Goal: Task Accomplishment & Management: Manage account settings

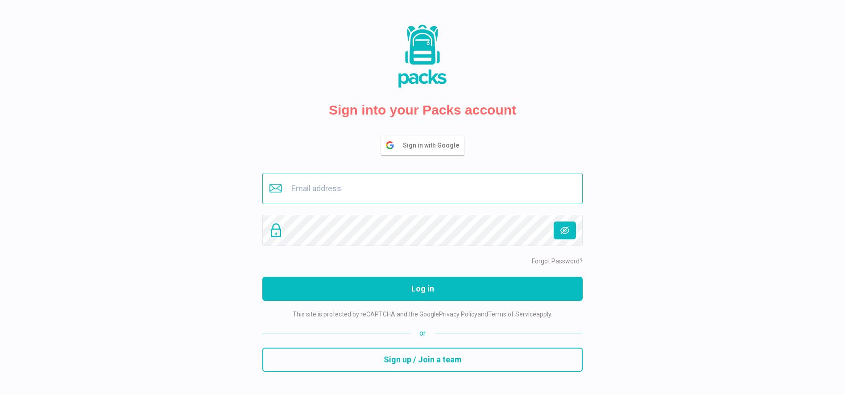
type input "[EMAIL_ADDRESS][DOMAIN_NAME]"
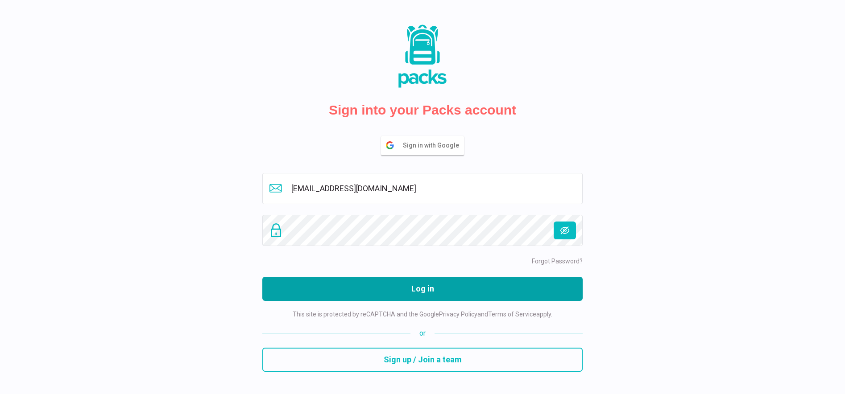
click at [393, 289] on button "Log in" at bounding box center [422, 289] width 320 height 24
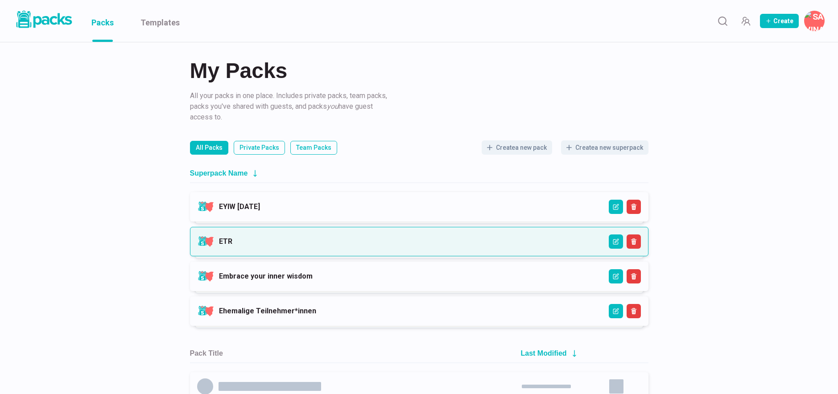
click at [232, 240] on link "ETR" at bounding box center [225, 241] width 13 height 8
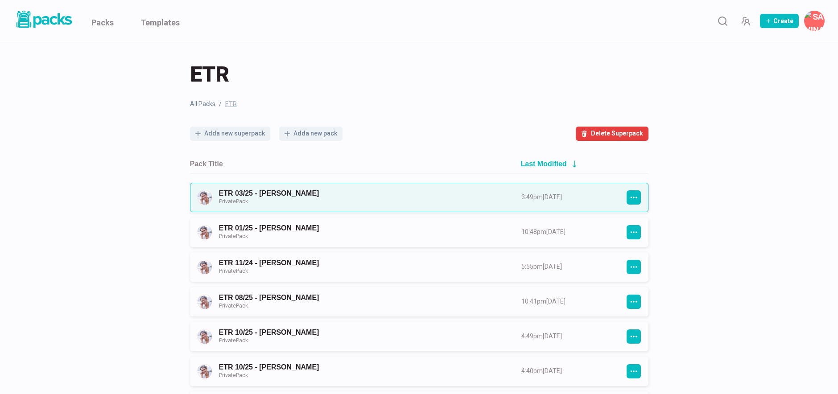
click at [401, 199] on link "ETR 03/25 - [PERSON_NAME] Private Pack" at bounding box center [362, 197] width 286 height 17
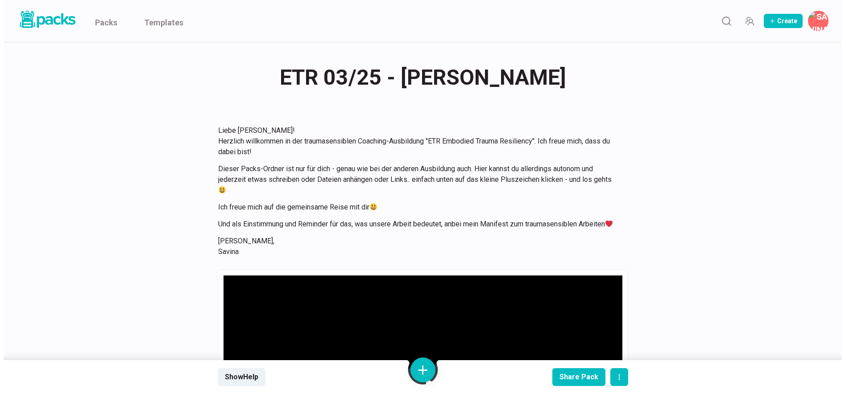
scroll to position [586, 0]
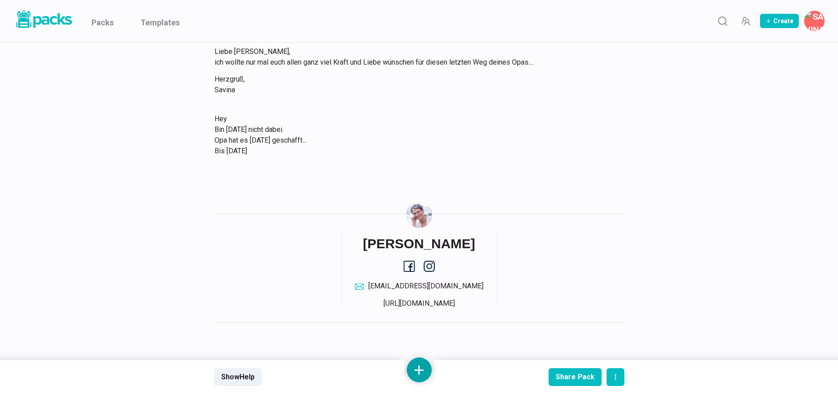
click at [415, 366] on button at bounding box center [419, 370] width 25 height 25
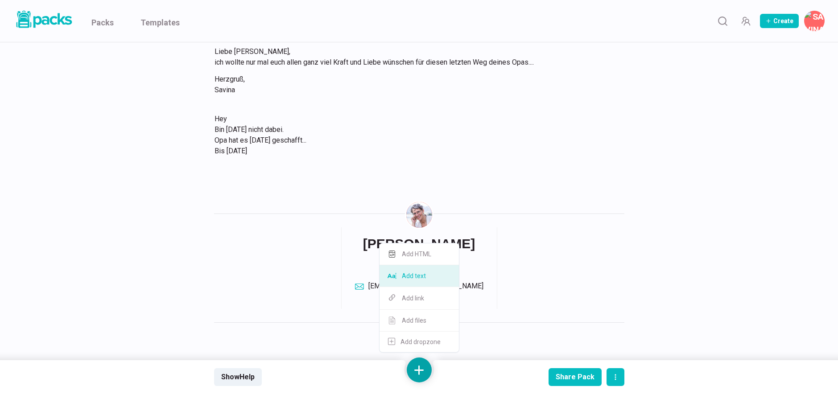
click at [422, 277] on button "Add text" at bounding box center [419, 276] width 79 height 22
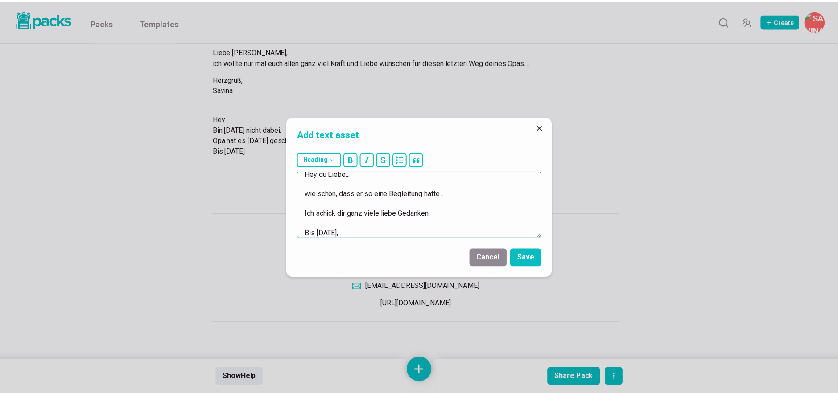
scroll to position [16, 0]
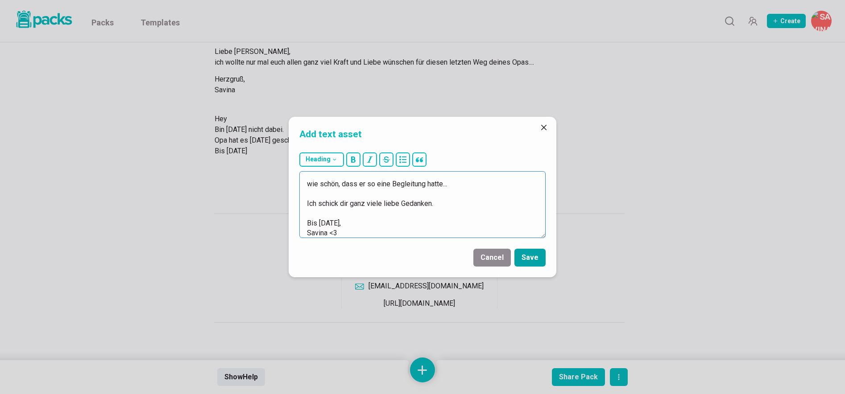
type textarea "Hey du Liebe... wie schön, dass er so eine Begleitung hatte... Ich schick dir g…"
click at [534, 254] on button "Save" at bounding box center [529, 258] width 31 height 18
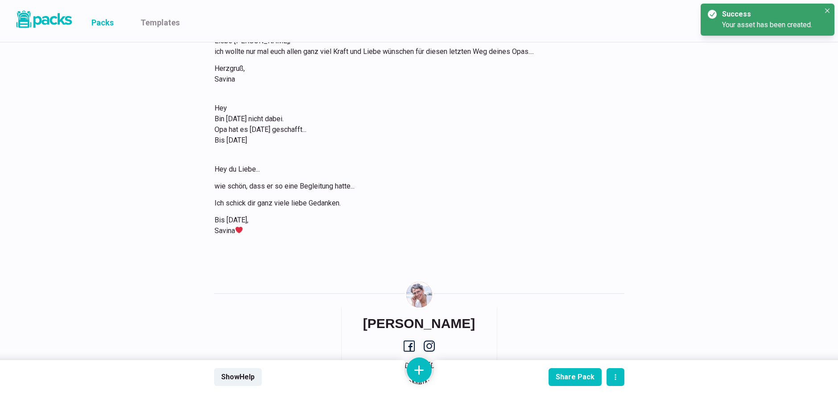
click at [106, 25] on link "Packs" at bounding box center [102, 21] width 22 height 42
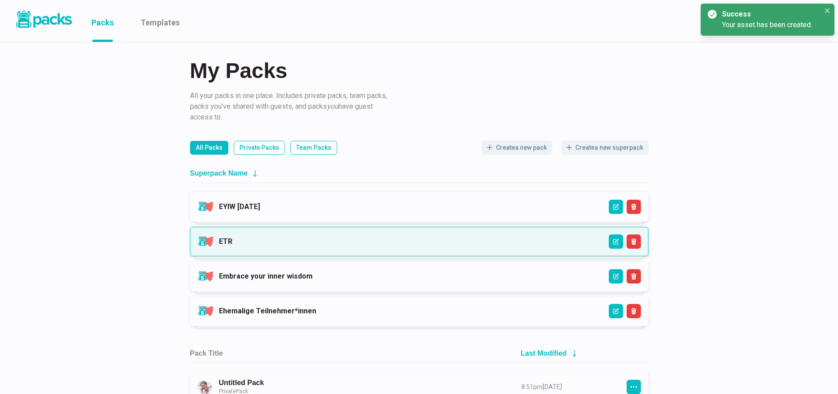
click at [232, 239] on link "ETR" at bounding box center [225, 241] width 13 height 8
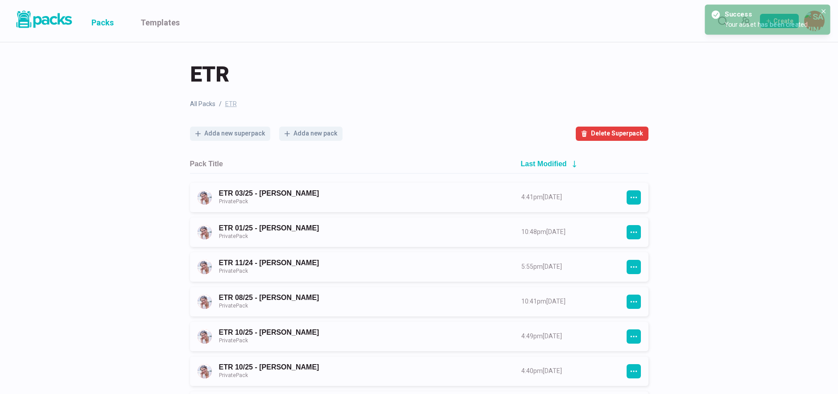
click at [107, 19] on link "Packs" at bounding box center [102, 21] width 22 height 42
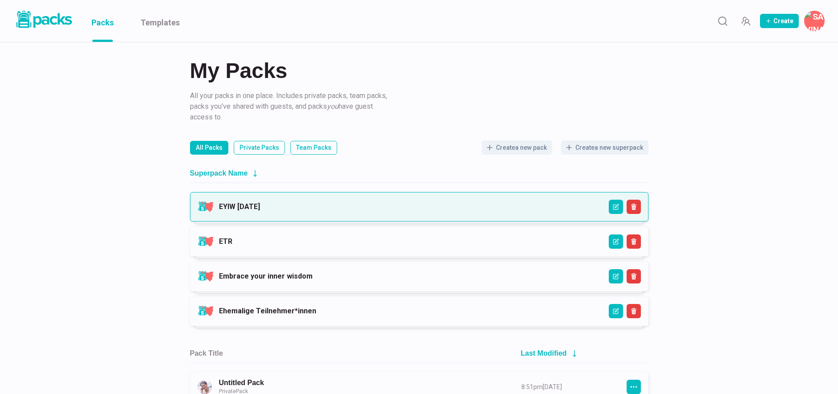
click at [260, 208] on link "EYIW [DATE]" at bounding box center [239, 206] width 41 height 8
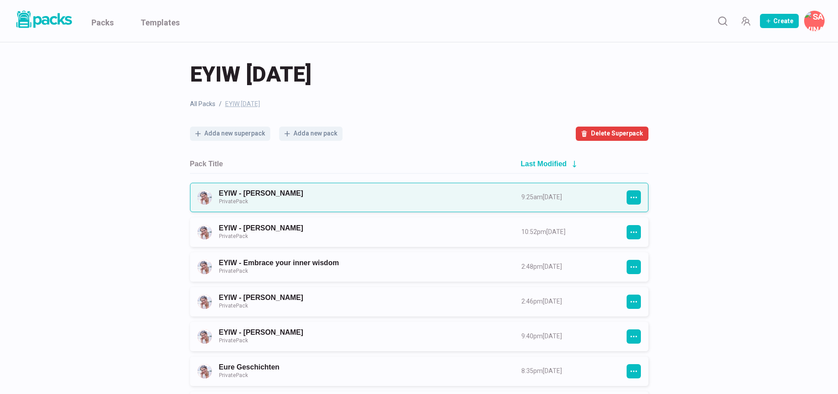
click at [322, 198] on link "EYIW - [PERSON_NAME] Private Pack" at bounding box center [362, 197] width 286 height 17
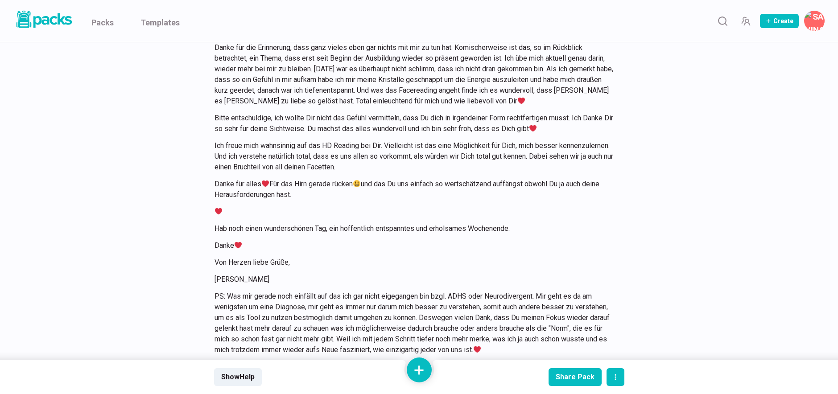
scroll to position [9294, 0]
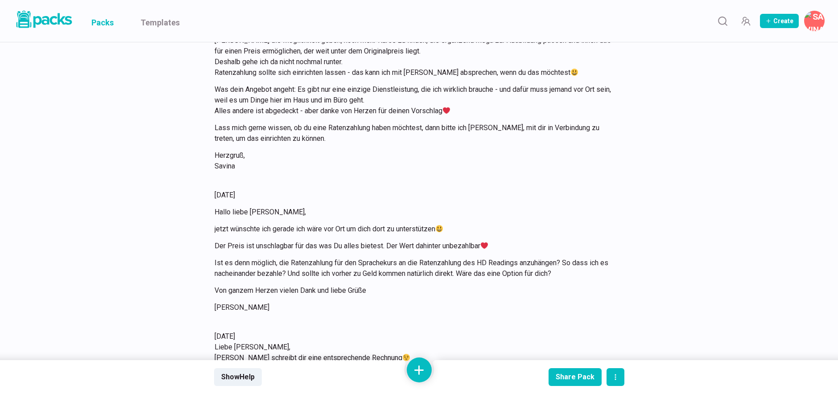
click at [111, 21] on link "Packs" at bounding box center [102, 21] width 22 height 42
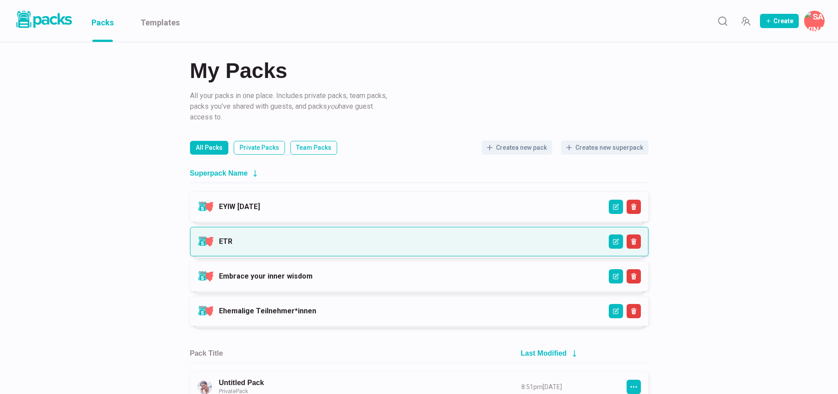
click at [232, 246] on link "ETR" at bounding box center [225, 241] width 13 height 8
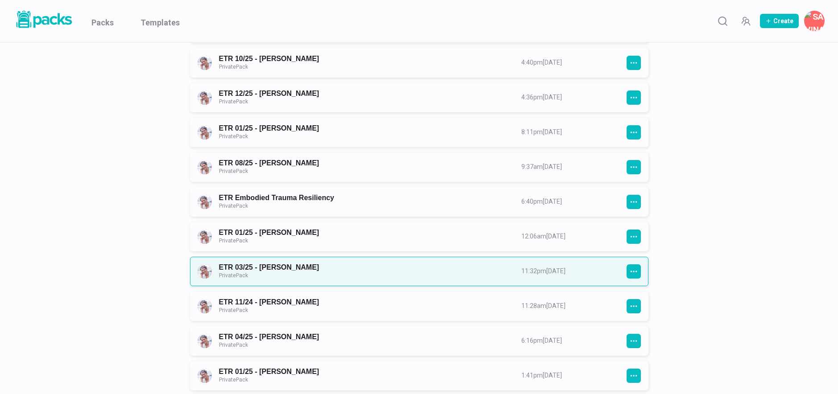
scroll to position [345, 0]
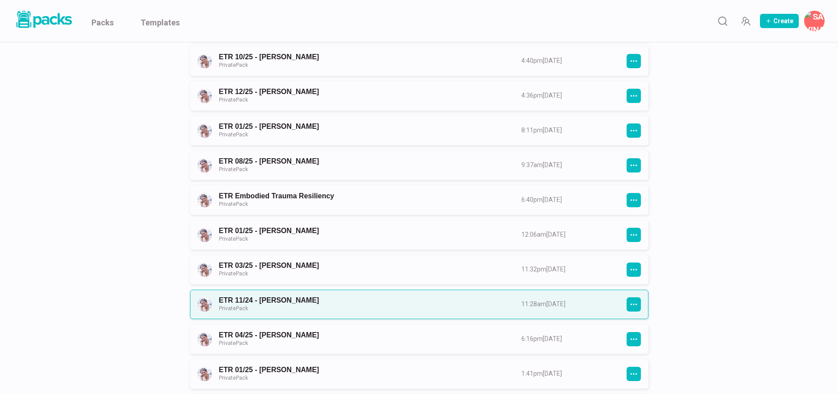
click at [394, 300] on link "ETR 11/24 - [PERSON_NAME] Private Pack" at bounding box center [362, 304] width 286 height 17
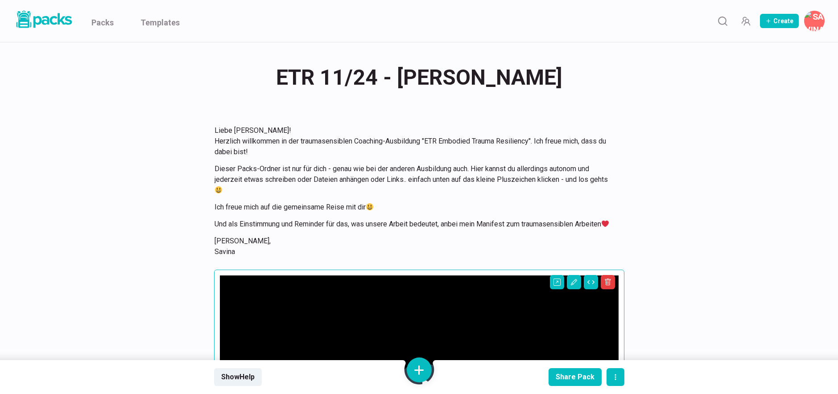
scroll to position [359, 0]
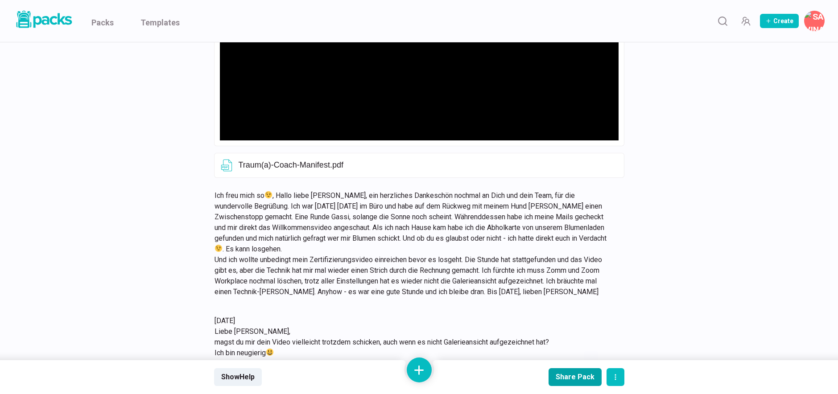
click at [575, 380] on div "Share Pack" at bounding box center [575, 377] width 39 height 8
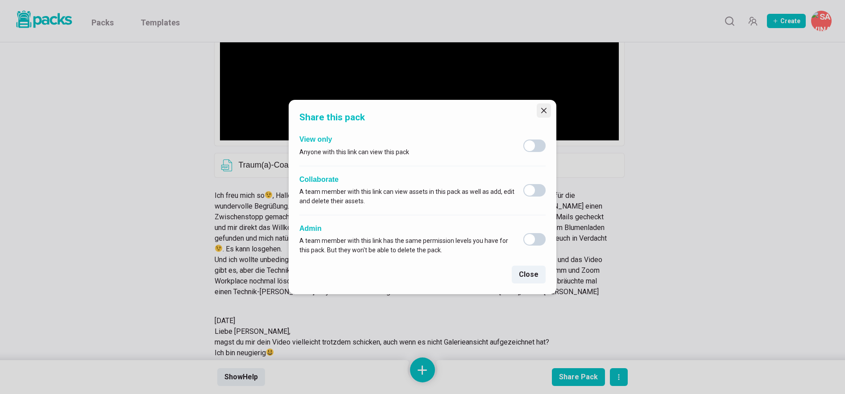
click at [544, 113] on icon "Close" at bounding box center [543, 110] width 5 height 5
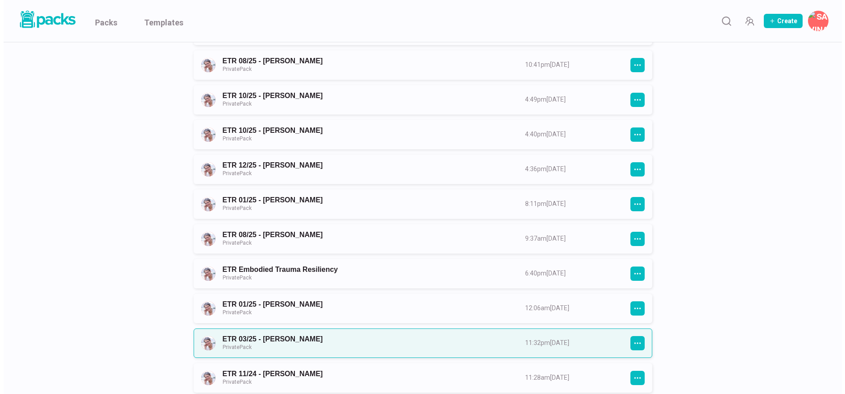
scroll to position [293, 0]
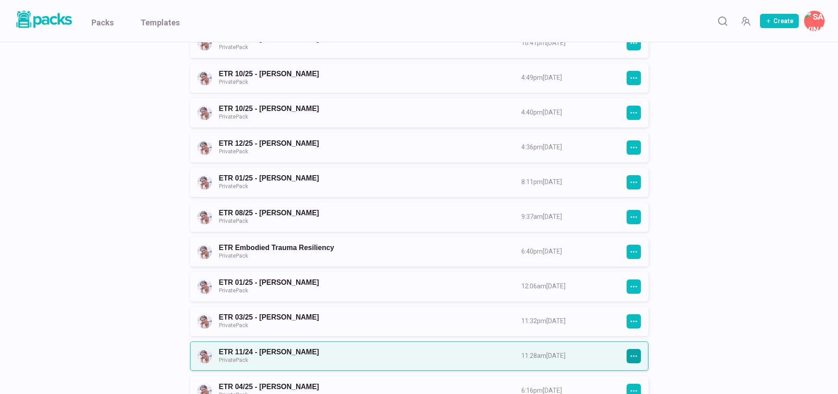
click at [637, 357] on icon "button" at bounding box center [634, 356] width 8 height 8
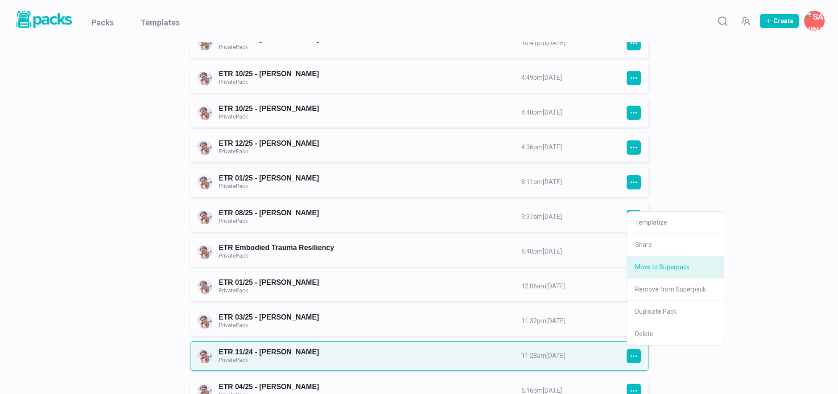
click at [664, 270] on button "Move to Superpack" at bounding box center [675, 267] width 97 height 22
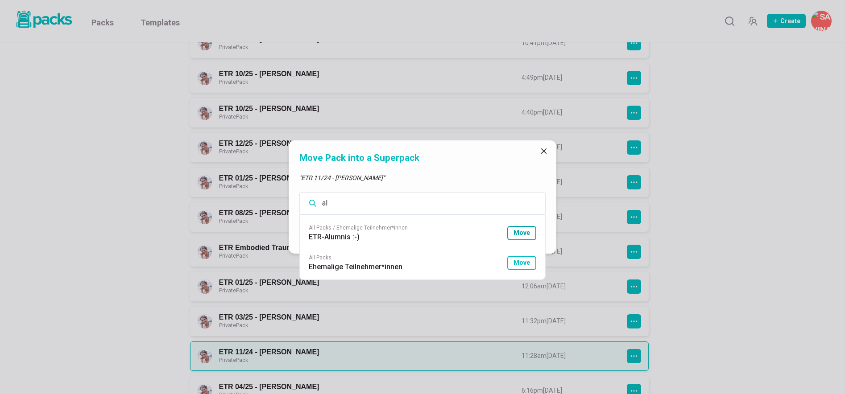
type input "al"
click at [516, 230] on button "Move" at bounding box center [521, 233] width 29 height 14
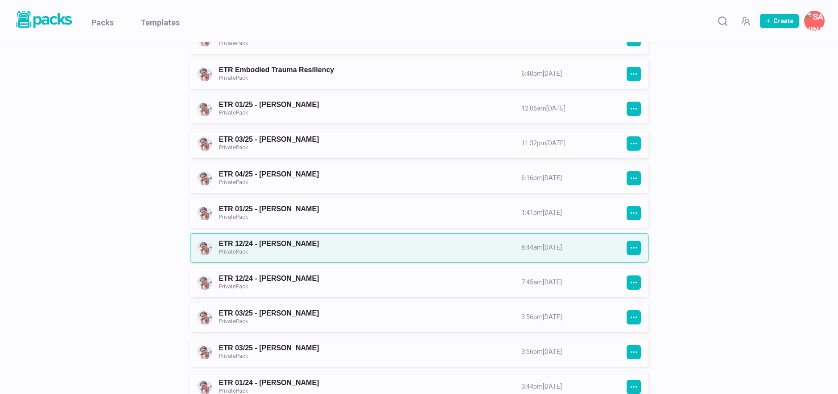
scroll to position [450, 0]
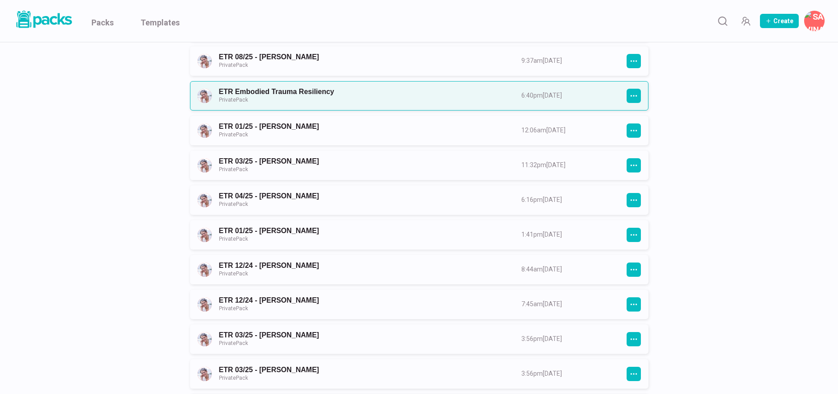
click at [410, 93] on link "ETR Embodied Trauma Resiliency Private Pack" at bounding box center [362, 95] width 286 height 17
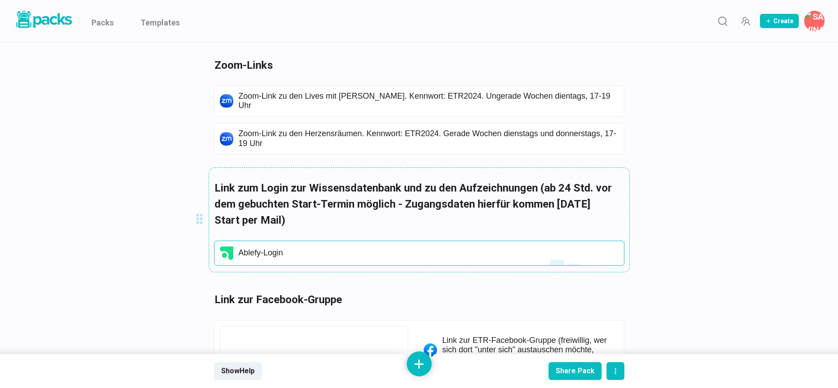
scroll to position [2636, 0]
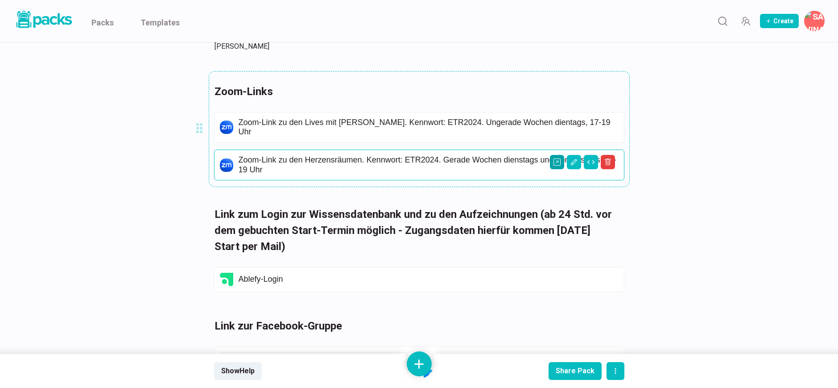
click at [557, 162] on icon "Open external link" at bounding box center [556, 161] width 7 height 7
